Goal: Information Seeking & Learning: Check status

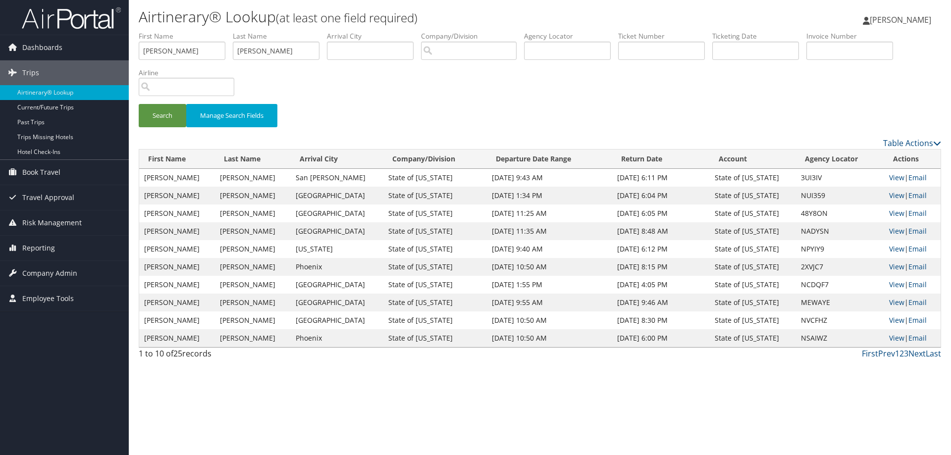
click at [38, 248] on span "Reporting" at bounding box center [38, 248] width 33 height 25
click at [42, 270] on link "Unused Tickets" at bounding box center [64, 267] width 129 height 15
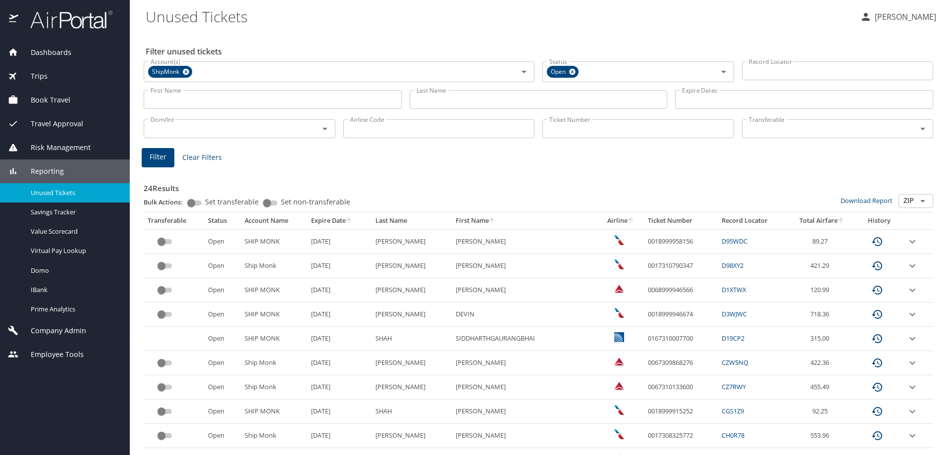
click at [69, 198] on div "Unused Tickets" at bounding box center [65, 192] width 114 height 11
click at [189, 71] on icon at bounding box center [186, 72] width 6 height 6
click at [481, 100] on input "Last Name" at bounding box center [538, 99] width 258 height 19
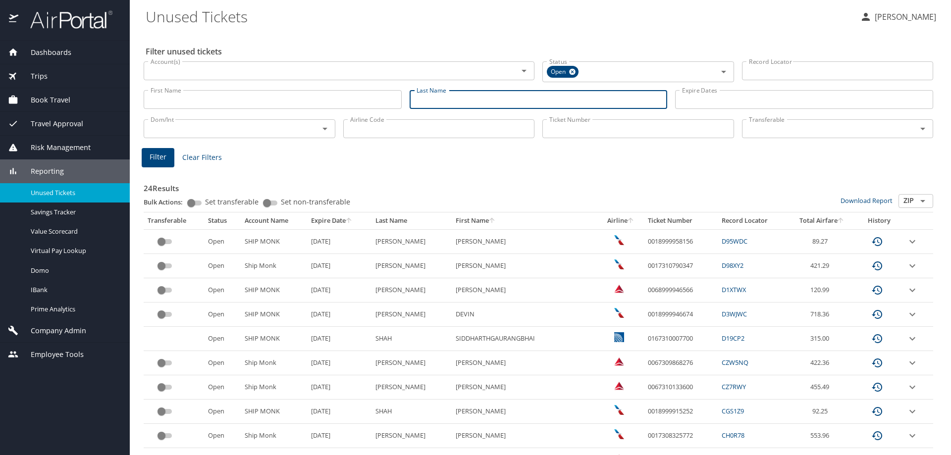
type input "l"
type input "[PERSON_NAME]"
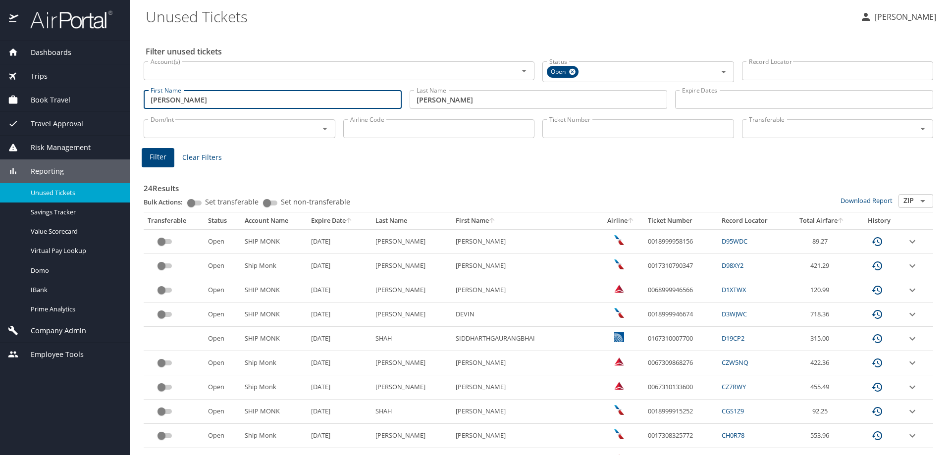
type input "[PERSON_NAME]"
click at [147, 157] on button "Filter" at bounding box center [158, 157] width 33 height 19
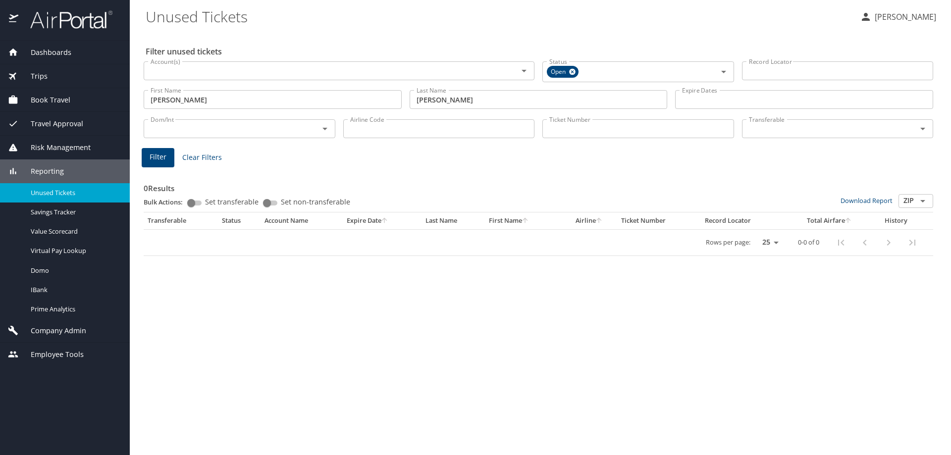
click at [187, 97] on input "[PERSON_NAME]" at bounding box center [273, 99] width 258 height 19
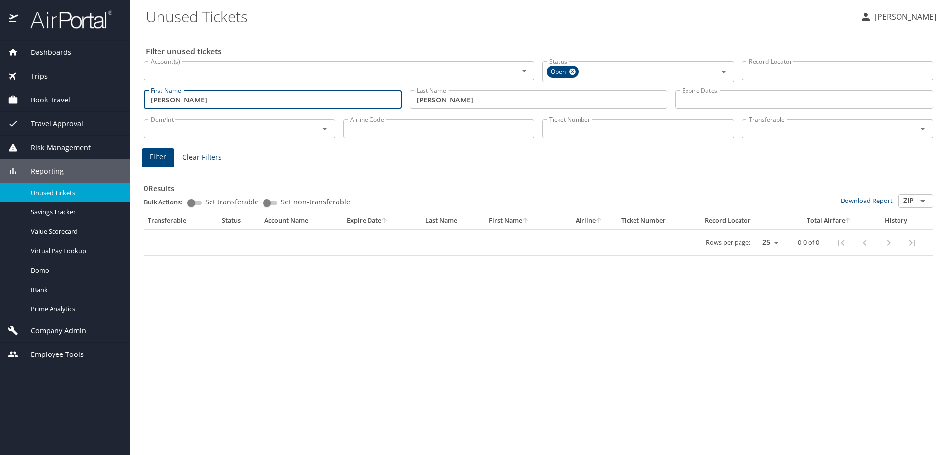
click at [187, 97] on input "[PERSON_NAME]" at bounding box center [273, 99] width 258 height 19
click at [181, 73] on input "Account(s)" at bounding box center [325, 70] width 356 height 13
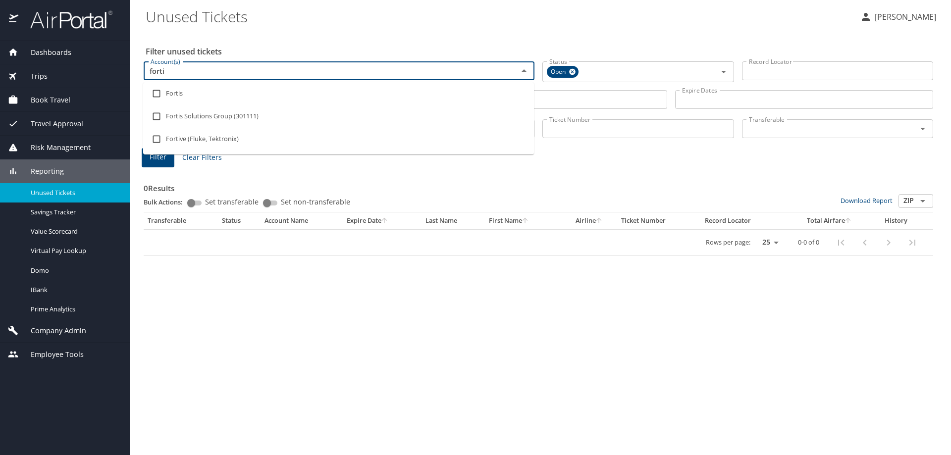
type input "fortis"
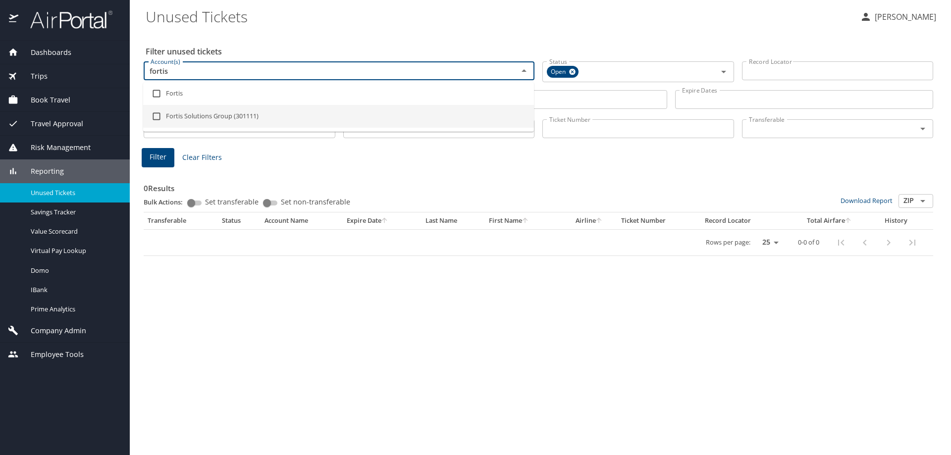
click at [194, 110] on li "Fortis Solutions Group (301111)" at bounding box center [338, 116] width 391 height 23
checkbox input "true"
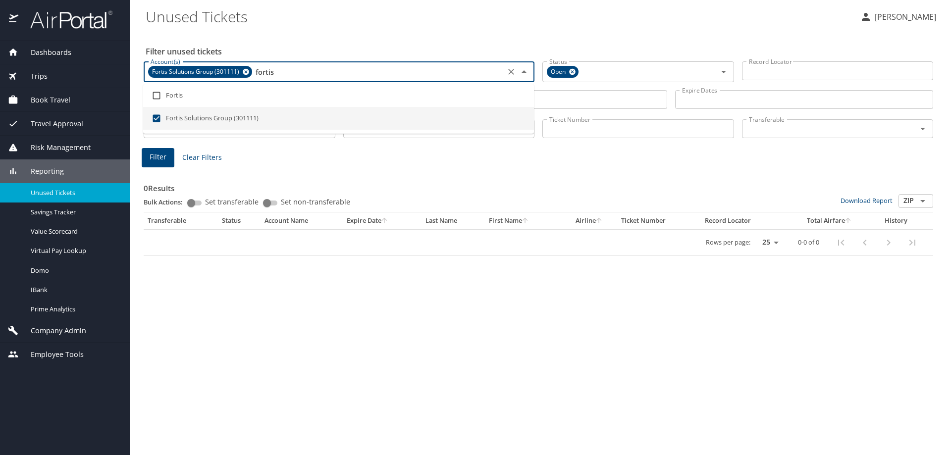
type input "fortis"
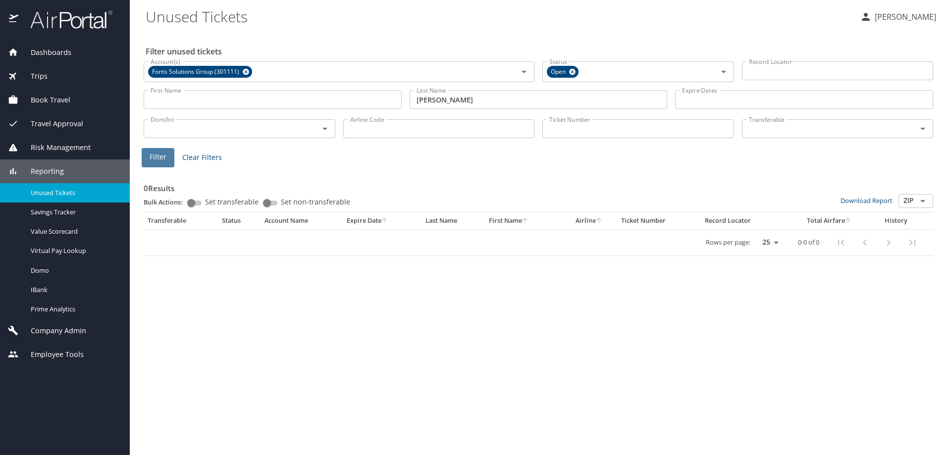
click at [167, 152] on button "Filter" at bounding box center [158, 157] width 33 height 19
